Goal: Task Accomplishment & Management: Complete application form

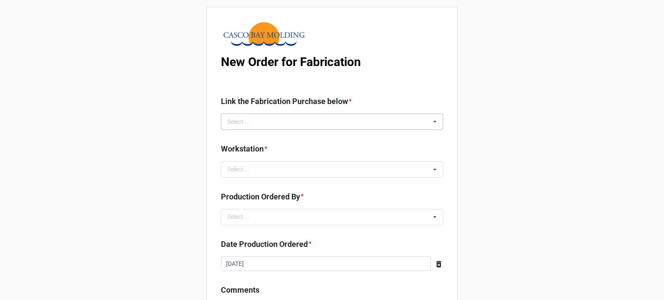
click at [309, 124] on div "Select ... No results found." at bounding box center [332, 122] width 222 height 16
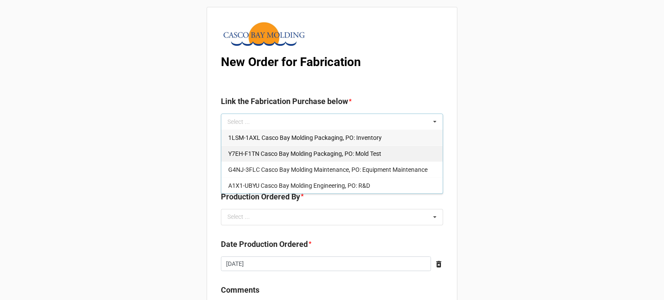
click at [308, 153] on span "Y7EH-F1TN Casco Bay Molding Packaging, PO: Mold Test" at bounding box center [304, 153] width 153 height 7
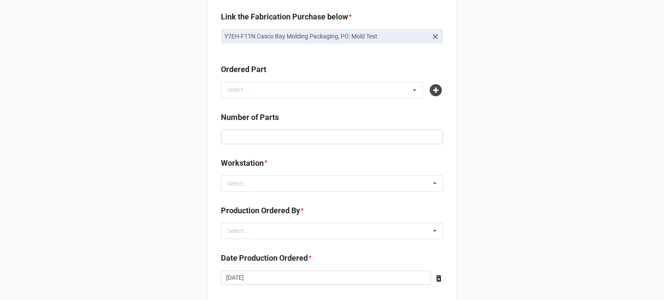
scroll to position [86, 0]
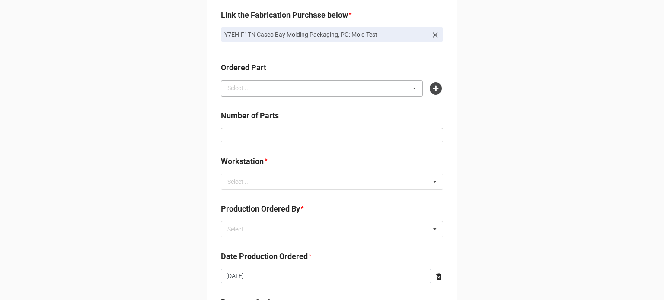
click at [256, 86] on div "Select ..." at bounding box center [243, 88] width 37 height 10
type input "nek1"
click at [250, 102] on span "NEK1-YKQN WR Platform Small Natural* 60A" at bounding box center [288, 104] width 121 height 7
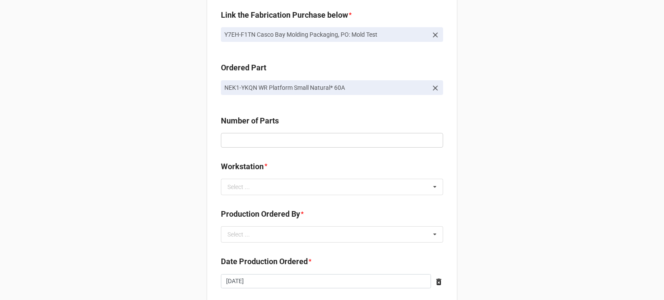
scroll to position [130, 0]
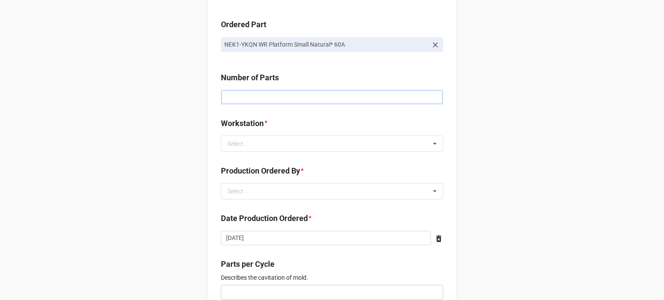
click at [254, 97] on input "text" at bounding box center [332, 97] width 222 height 15
type input "50"
click at [270, 138] on div "Select ... No results found." at bounding box center [332, 144] width 222 height 16
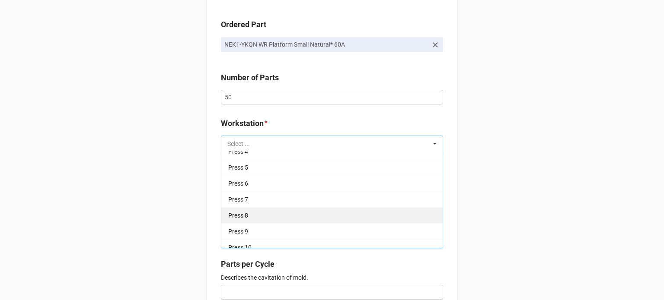
scroll to position [110, 0]
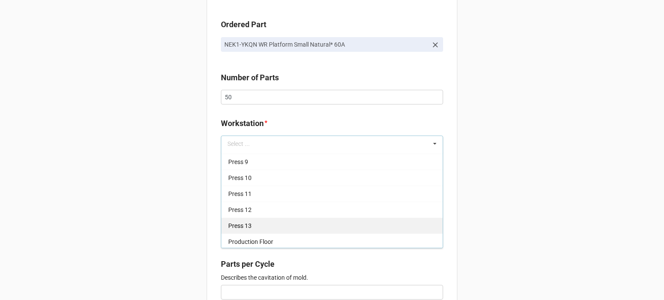
click at [260, 225] on div "Press 13" at bounding box center [331, 226] width 221 height 16
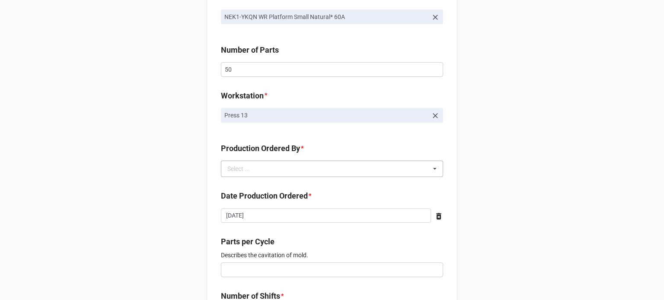
scroll to position [173, 0]
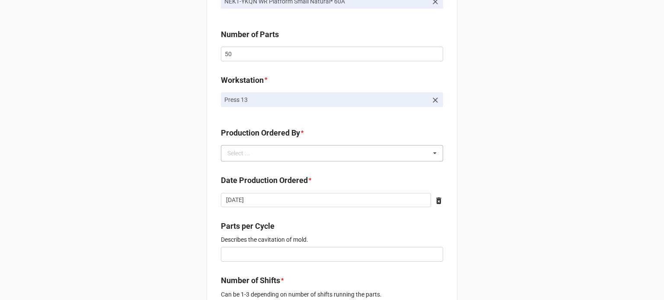
click at [268, 158] on div "Select ... No results found." at bounding box center [332, 153] width 222 height 16
click at [252, 172] on span "[PERSON_NAME]" at bounding box center [251, 169] width 46 height 7
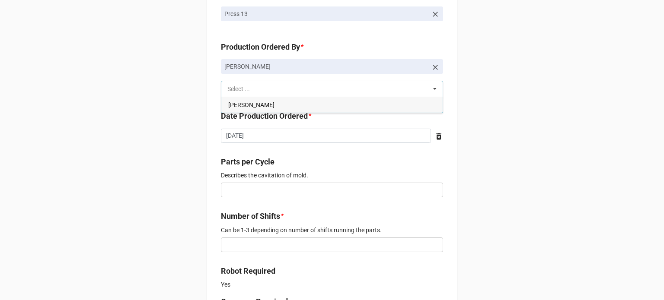
scroll to position [259, 0]
click at [240, 193] on input "text" at bounding box center [332, 189] width 222 height 15
type input "2"
click at [198, 186] on div "New Order for Fabrication Link the Fabrication Purchase below * Y7EH-F1TN Casco…" at bounding box center [332, 292] width 664 height 1103
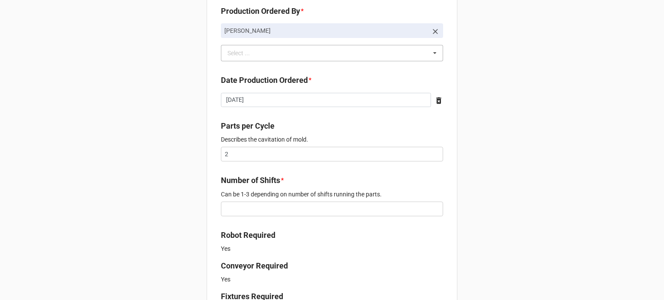
scroll to position [346, 0]
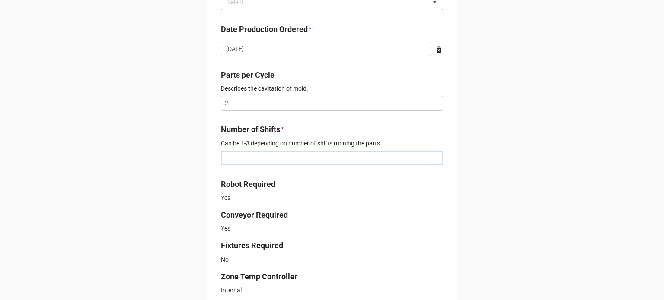
click at [309, 159] on input "text" at bounding box center [332, 158] width 222 height 15
type input "1"
click at [180, 167] on div "New Order for Fabrication Link the Fabrication Purchase below * Y7EH-F1TN Casco…" at bounding box center [332, 205] width 664 height 1103
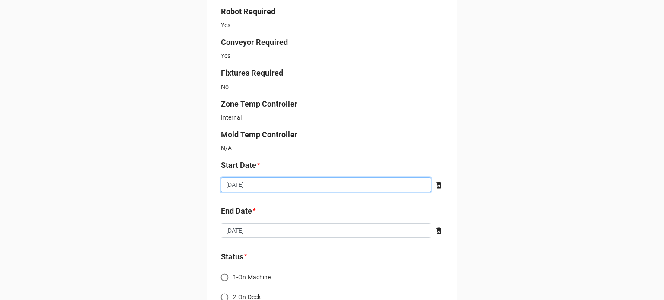
click at [359, 181] on input "[DATE]" at bounding box center [326, 185] width 210 height 15
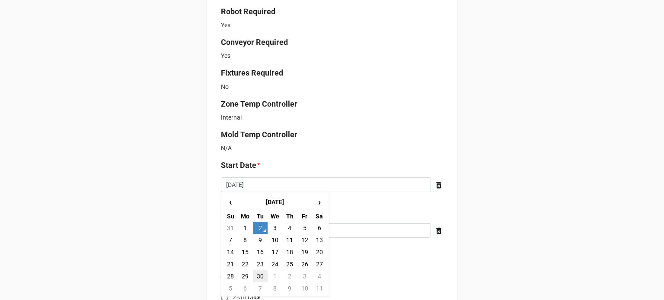
click at [258, 279] on td "30" at bounding box center [260, 277] width 15 height 12
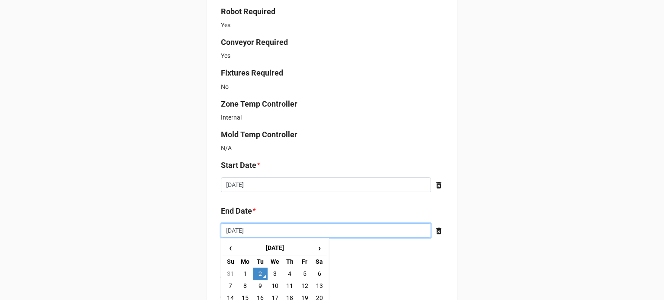
click at [292, 224] on input "[DATE]" at bounding box center [326, 230] width 210 height 15
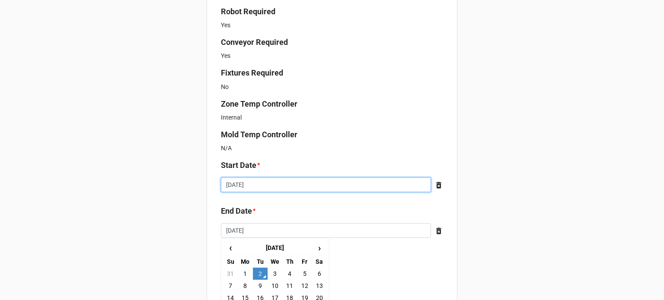
click at [306, 182] on input "2025-09-30" at bounding box center [326, 185] width 210 height 15
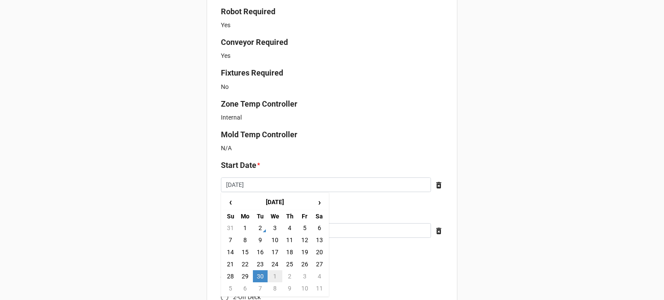
click at [275, 276] on td "1" at bounding box center [275, 277] width 15 height 12
type input "2025-10-01"
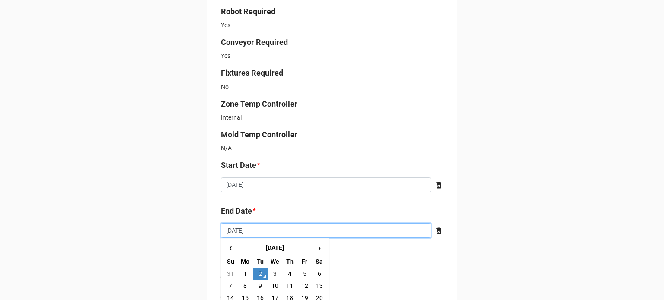
click at [296, 225] on input "[DATE]" at bounding box center [326, 230] width 210 height 15
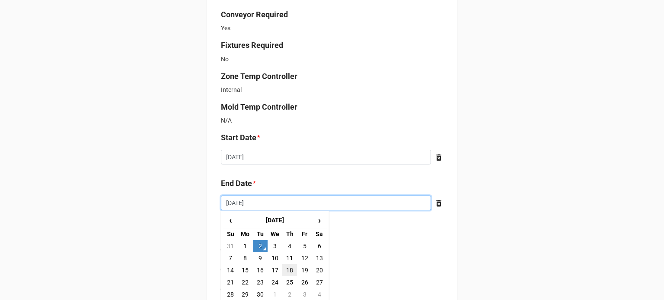
scroll to position [562, 0]
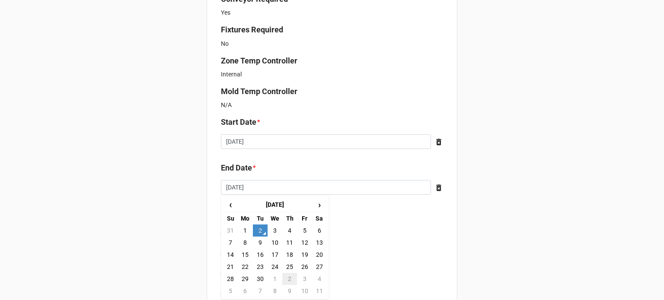
click at [287, 279] on td "2" at bounding box center [289, 279] width 15 height 12
click at [284, 190] on input "[DATE]" at bounding box center [326, 187] width 210 height 15
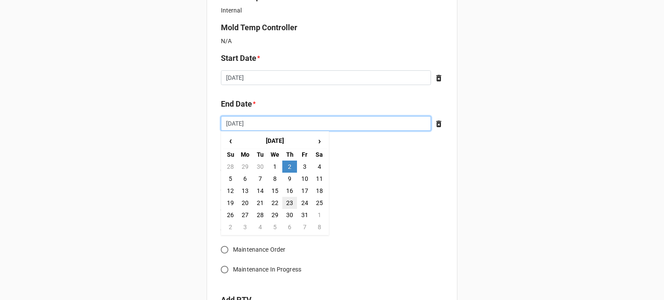
scroll to position [605, 0]
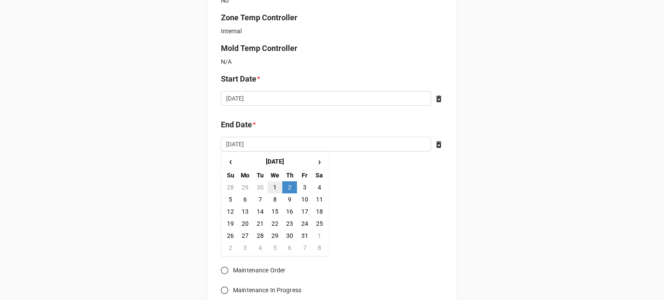
click at [274, 186] on td "1" at bounding box center [275, 188] width 15 height 12
type input "2025-10-01"
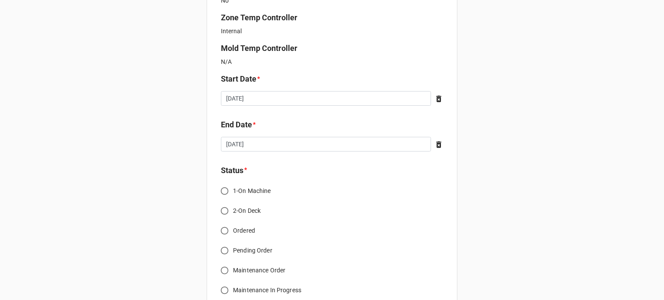
click at [226, 210] on input "2-On Deck" at bounding box center [224, 211] width 17 height 17
radio input "true"
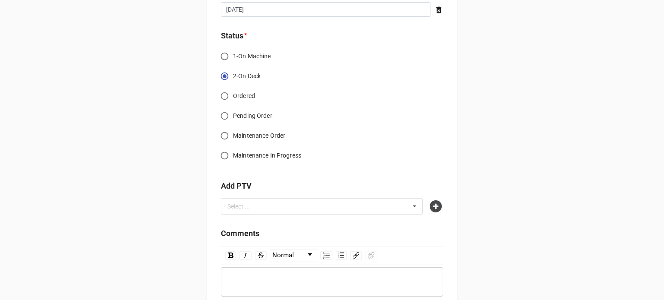
scroll to position [778, 0]
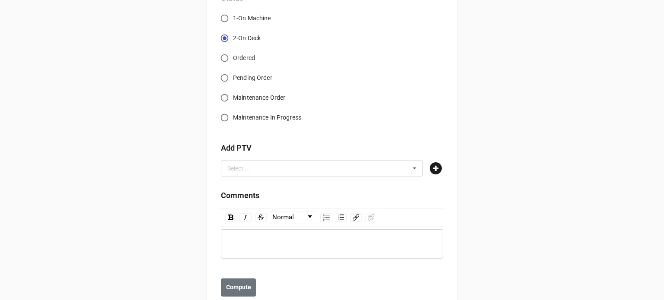
click at [430, 169] on icon at bounding box center [436, 168] width 12 height 12
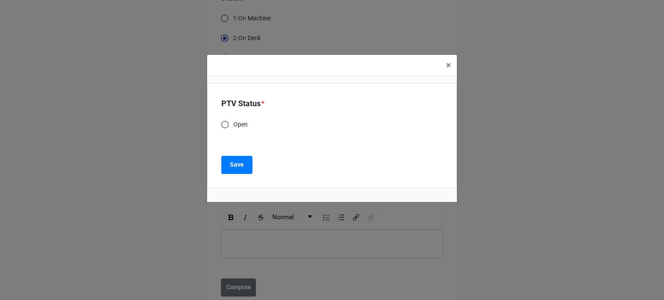
click at [234, 121] on span "Open" at bounding box center [240, 124] width 15 height 9
click at [233, 121] on input "Open" at bounding box center [225, 124] width 17 height 17
radio input "true"
click at [247, 171] on button "Save" at bounding box center [236, 165] width 31 height 18
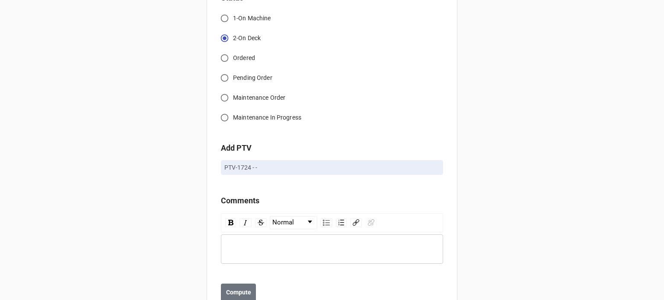
scroll to position [807, 0]
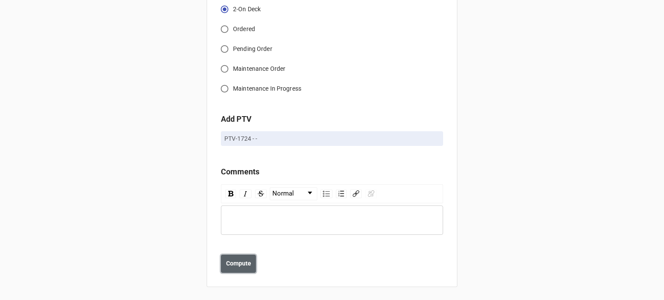
click at [235, 262] on b "Compute" at bounding box center [238, 263] width 25 height 9
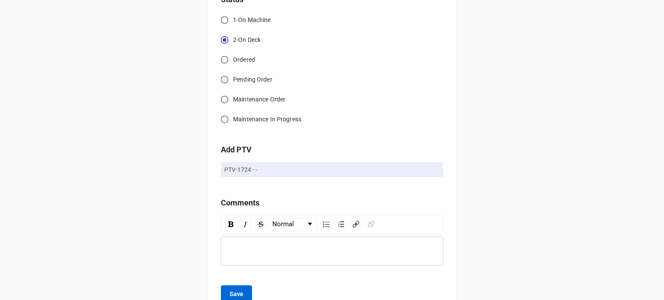
scroll to position [838, 0]
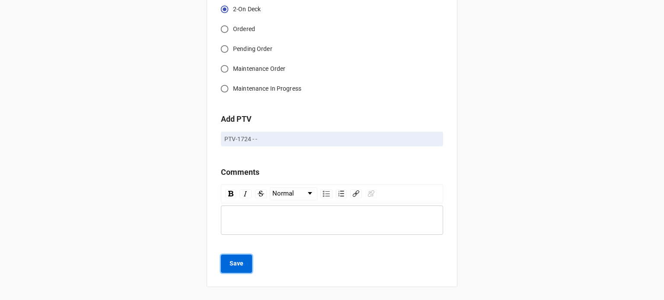
click at [246, 266] on button "Save" at bounding box center [236, 264] width 31 height 18
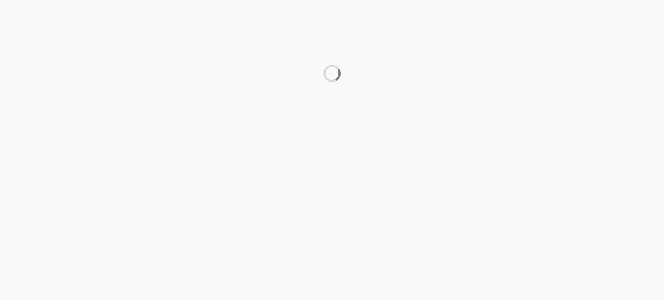
scroll to position [0, 0]
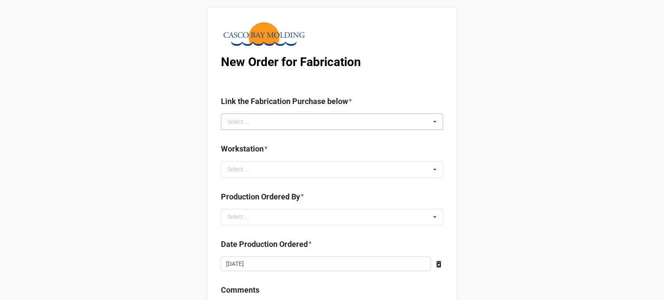
click at [289, 116] on div "Select ... No results found." at bounding box center [332, 122] width 222 height 16
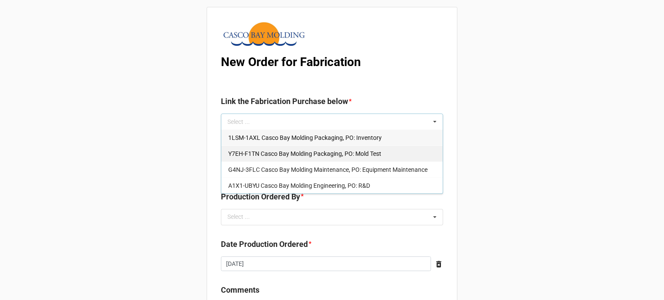
click at [273, 160] on div "Y7EH-F1TN Casco Bay Molding Packaging, PO: Mold Test" at bounding box center [331, 154] width 221 height 16
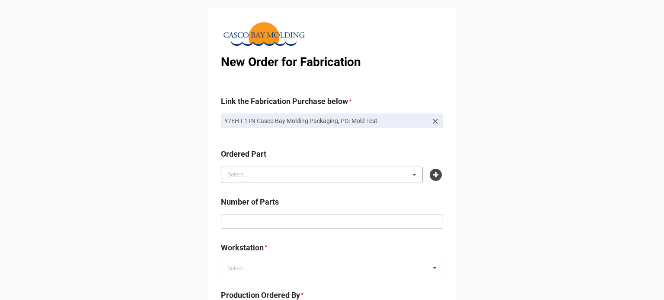
click at [265, 181] on div "Select ... No results found." at bounding box center [322, 175] width 202 height 16
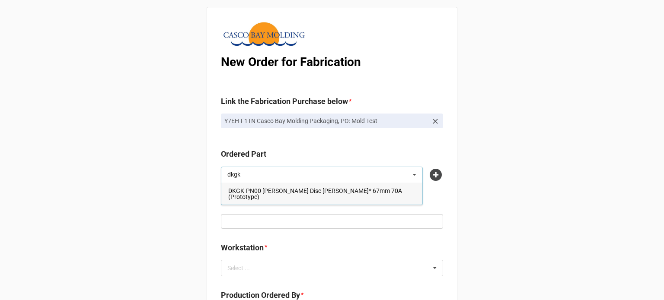
type input "dkgk"
click at [259, 190] on span "DKGK-PN00 [PERSON_NAME] Disc [PERSON_NAME]* 67mm 70A (Prototype)" at bounding box center [315, 194] width 174 height 13
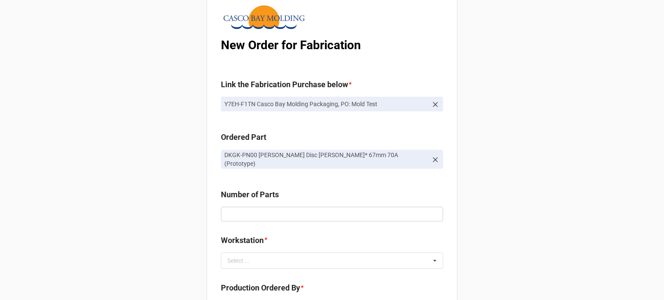
scroll to position [43, 0]
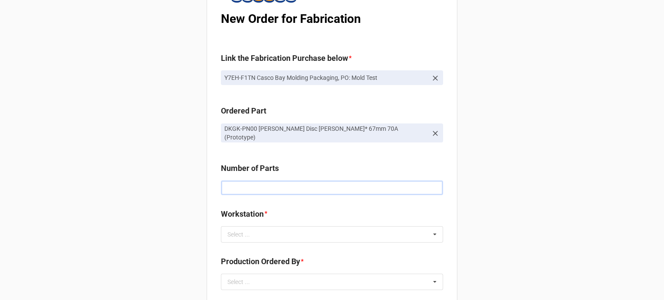
click at [247, 187] on input "text" at bounding box center [332, 188] width 222 height 15
type input "50"
click at [271, 226] on div "Select ... No results found." at bounding box center [332, 234] width 222 height 16
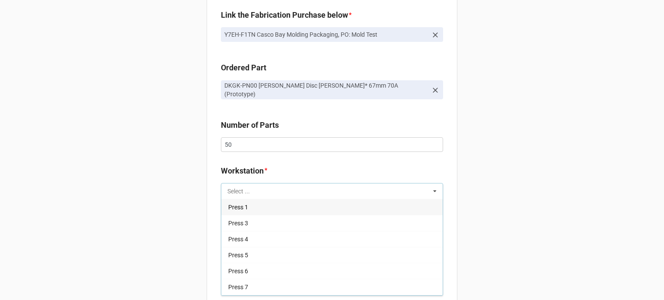
scroll to position [110, 0]
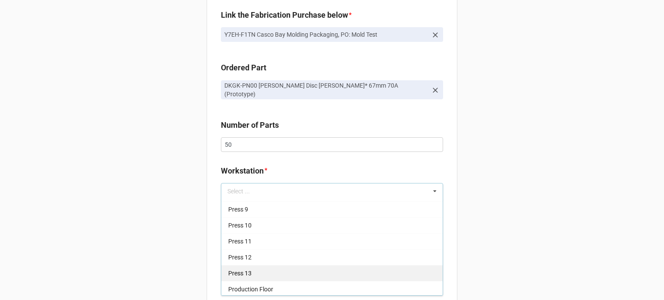
click at [267, 268] on div "Press 13" at bounding box center [331, 273] width 221 height 16
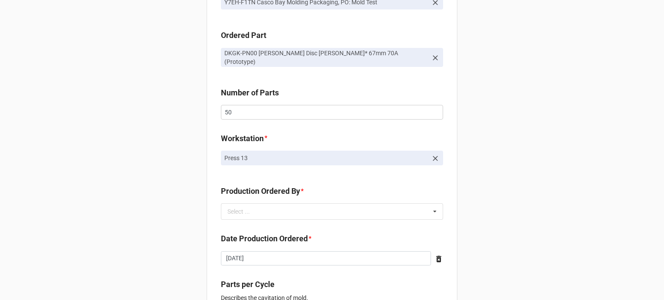
scroll to position [173, 0]
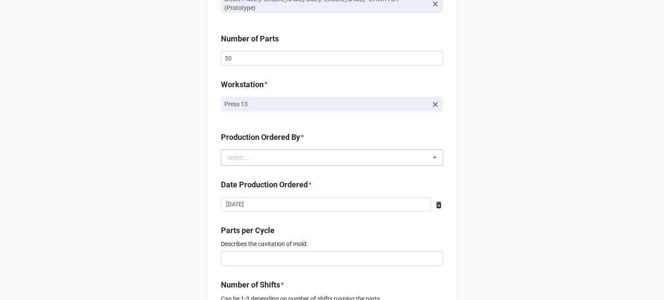
click at [241, 154] on div "Select ..." at bounding box center [243, 158] width 37 height 10
click at [252, 170] on span "[PERSON_NAME]" at bounding box center [251, 173] width 46 height 7
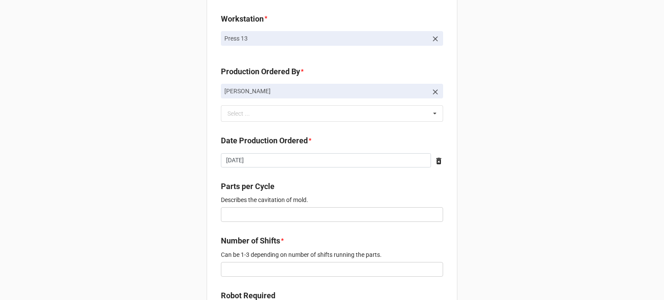
scroll to position [259, 0]
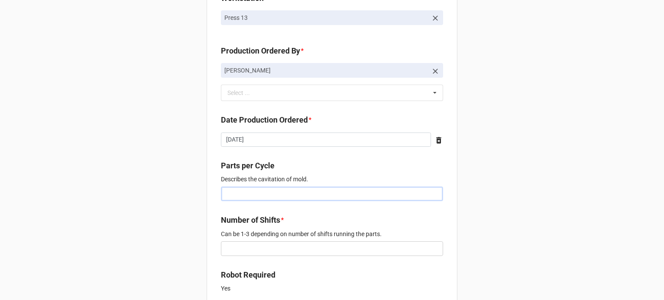
click at [242, 189] on input "text" at bounding box center [332, 194] width 222 height 15
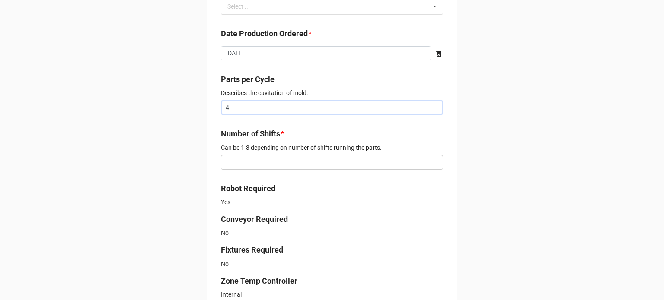
type input "4"
click at [236, 150] on div "Number of Shifts * Can be 1-3 depending on number of shifts running the parts." at bounding box center [332, 148] width 222 height 41
click at [234, 159] on input "text" at bounding box center [332, 162] width 222 height 15
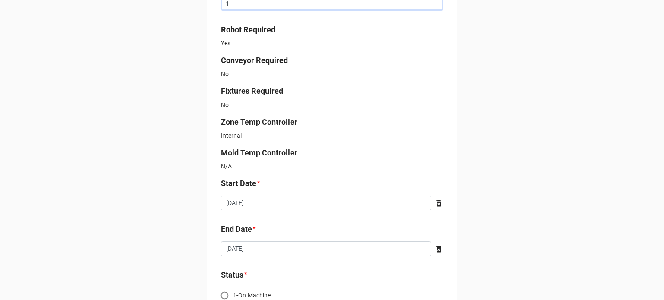
scroll to position [562, 0]
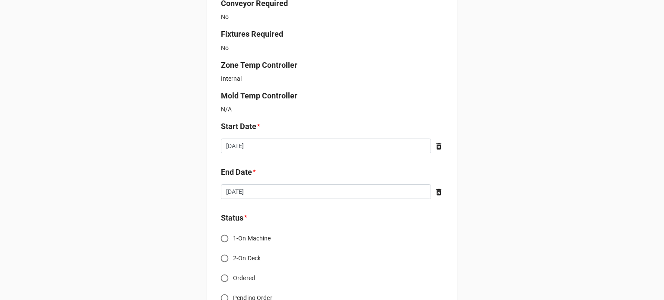
type input "1"
click at [274, 139] on input "[DATE]" at bounding box center [326, 146] width 210 height 15
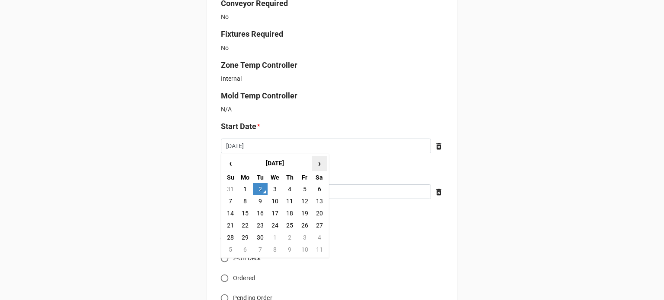
click at [318, 157] on span "›" at bounding box center [319, 163] width 14 height 14
click at [290, 190] on td "2" at bounding box center [289, 189] width 15 height 12
type input "[DATE]"
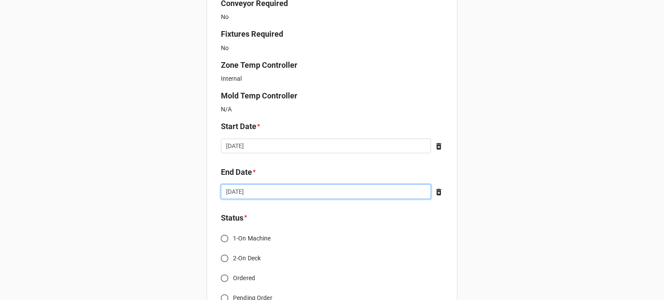
click at [274, 189] on input "[DATE]" at bounding box center [326, 192] width 210 height 15
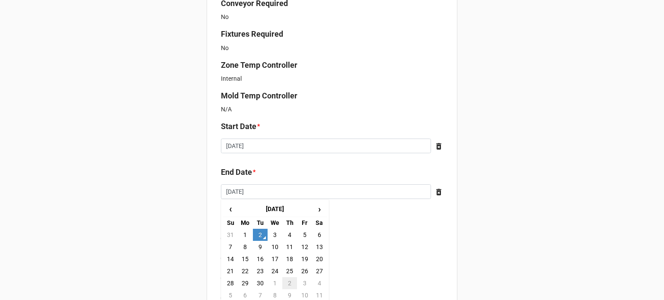
click at [287, 283] on td "2" at bounding box center [289, 283] width 15 height 12
type input "[DATE]"
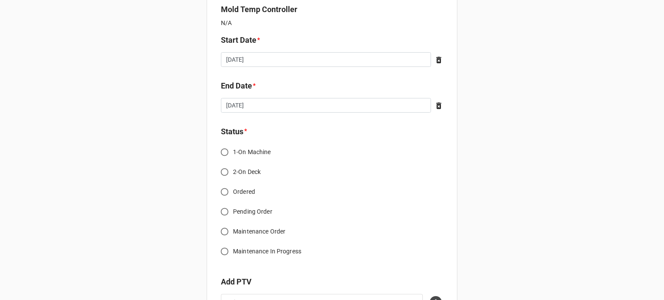
click at [233, 191] on span "Ordered" at bounding box center [244, 192] width 22 height 9
click at [232, 191] on input "Ordered" at bounding box center [224, 192] width 17 height 17
radio input "true"
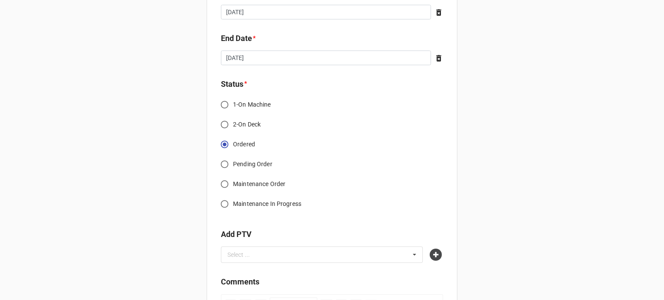
scroll to position [735, 0]
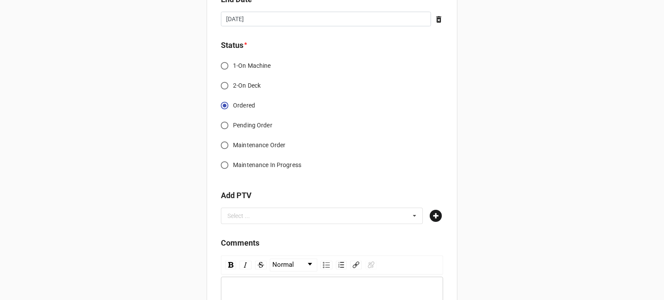
click at [432, 216] on icon at bounding box center [436, 216] width 12 height 12
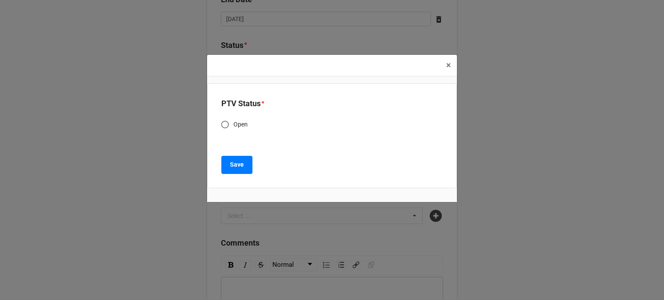
drag, startPoint x: 243, startPoint y: 119, endPoint x: 236, endPoint y: 135, distance: 17.6
click at [242, 120] on label "Open" at bounding box center [326, 124] width 219 height 17
click at [233, 120] on input "Open" at bounding box center [225, 124] width 17 height 17
radio input "true"
click at [235, 170] on button "Save" at bounding box center [236, 165] width 31 height 18
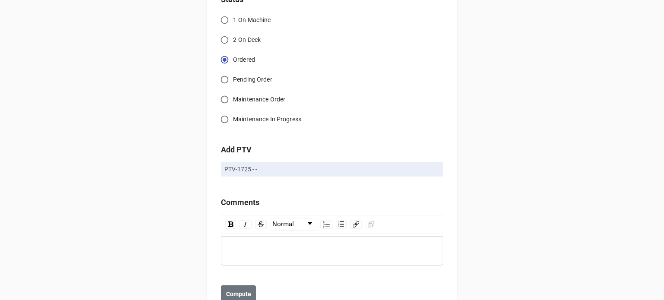
scroll to position [807, 0]
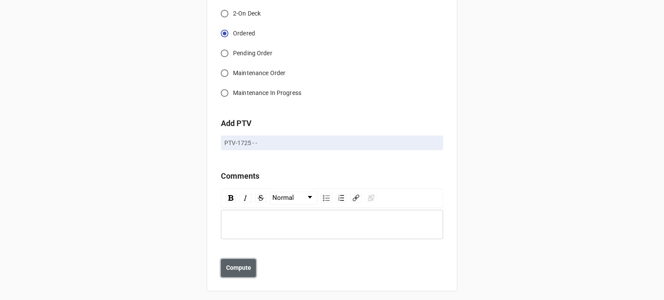
click at [235, 266] on b "Compute" at bounding box center [238, 268] width 25 height 9
click at [239, 264] on b "Save" at bounding box center [236, 268] width 14 height 9
